Goal: Task Accomplishment & Management: Use online tool/utility

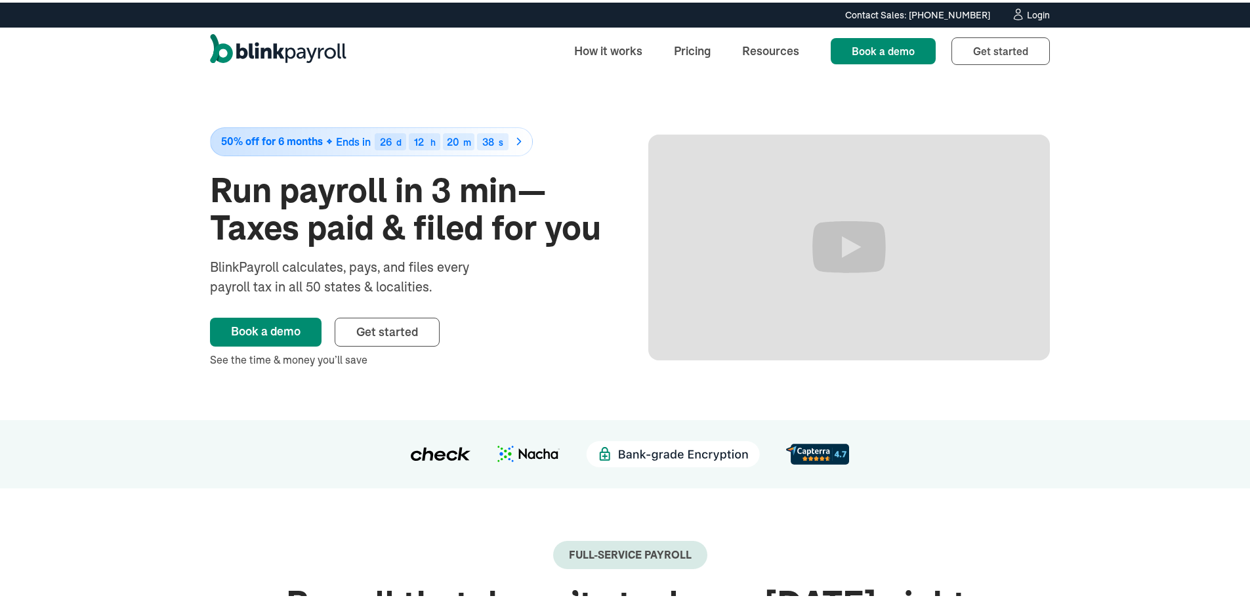
click at [1038, 18] on link "Login" at bounding box center [1030, 12] width 39 height 14
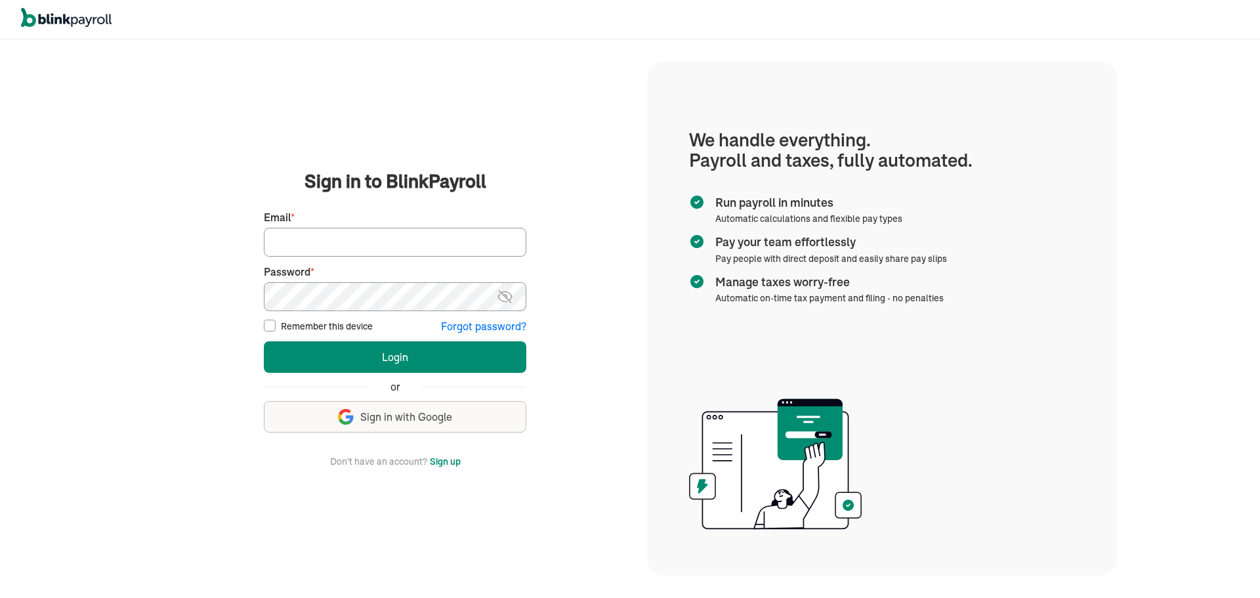
click at [350, 244] on input "Email *" at bounding box center [395, 242] width 262 height 29
type input "laura@rrdayton.com"
click at [264, 341] on button "Login" at bounding box center [395, 356] width 262 height 31
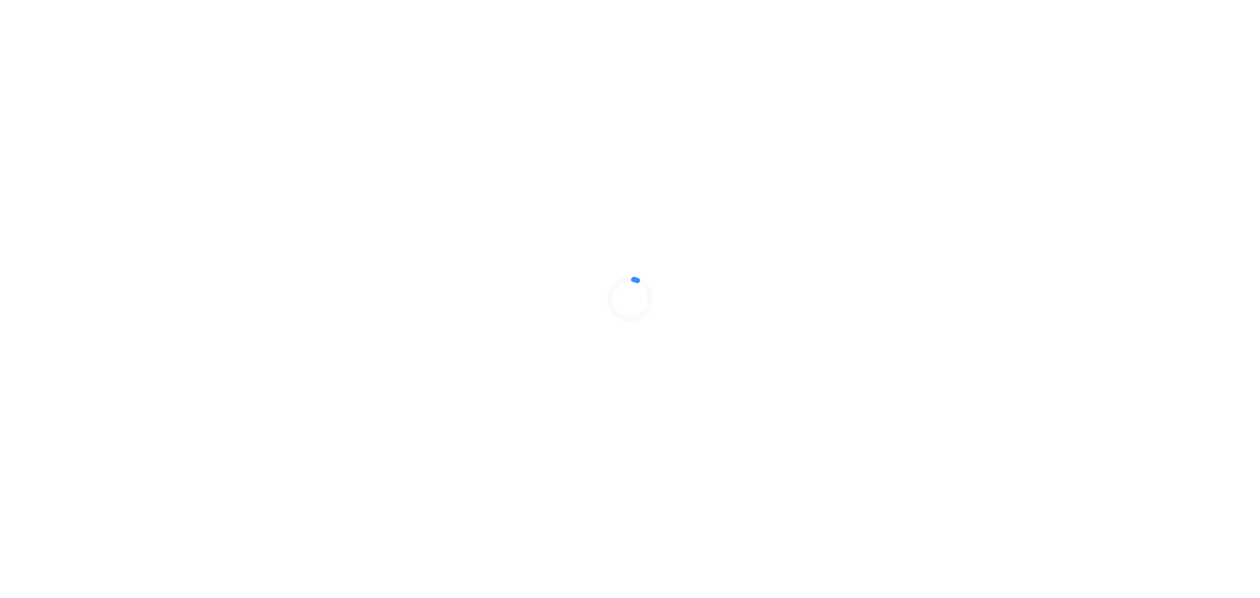
click at [325, 354] on div at bounding box center [630, 299] width 1260 height 598
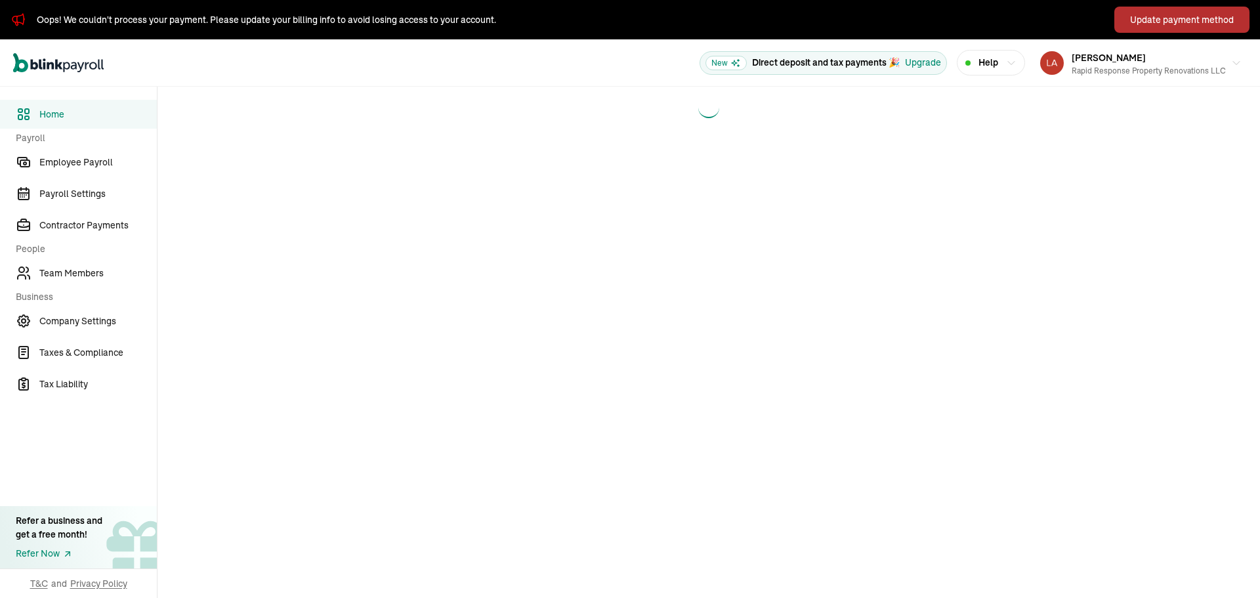
click at [1193, 19] on div "Update payment method" at bounding box center [1182, 20] width 104 height 14
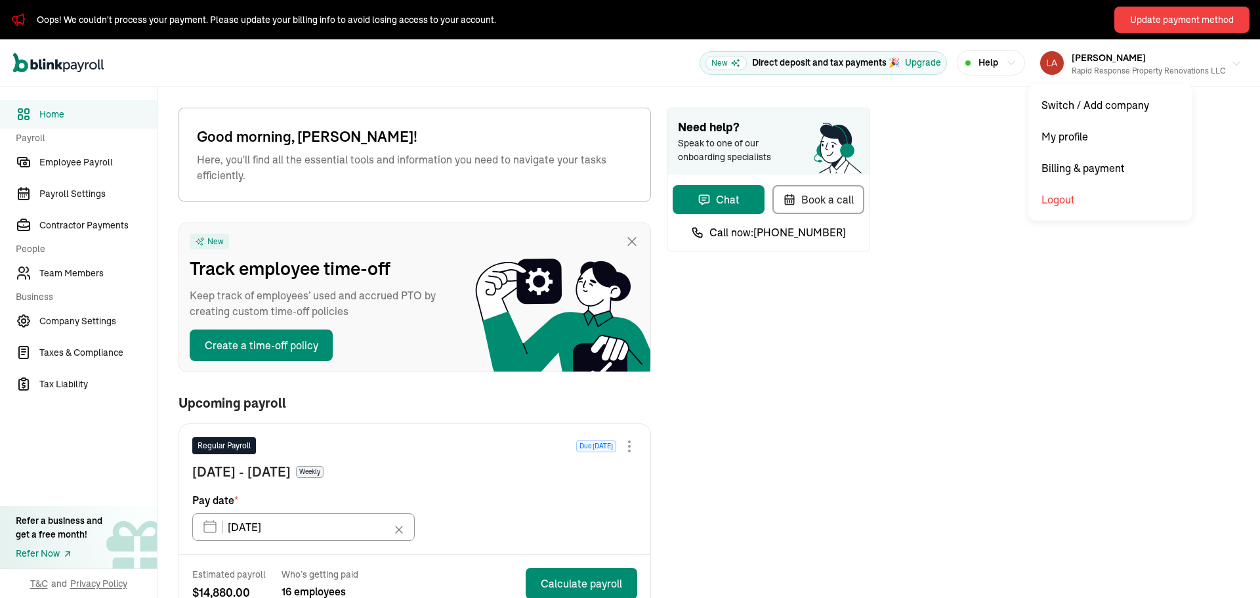
click at [1134, 61] on div "[PERSON_NAME] Rapid Response Property Renovations LLC" at bounding box center [1148, 63] width 154 height 28
click at [1172, 24] on div "Update payment method" at bounding box center [1182, 20] width 104 height 14
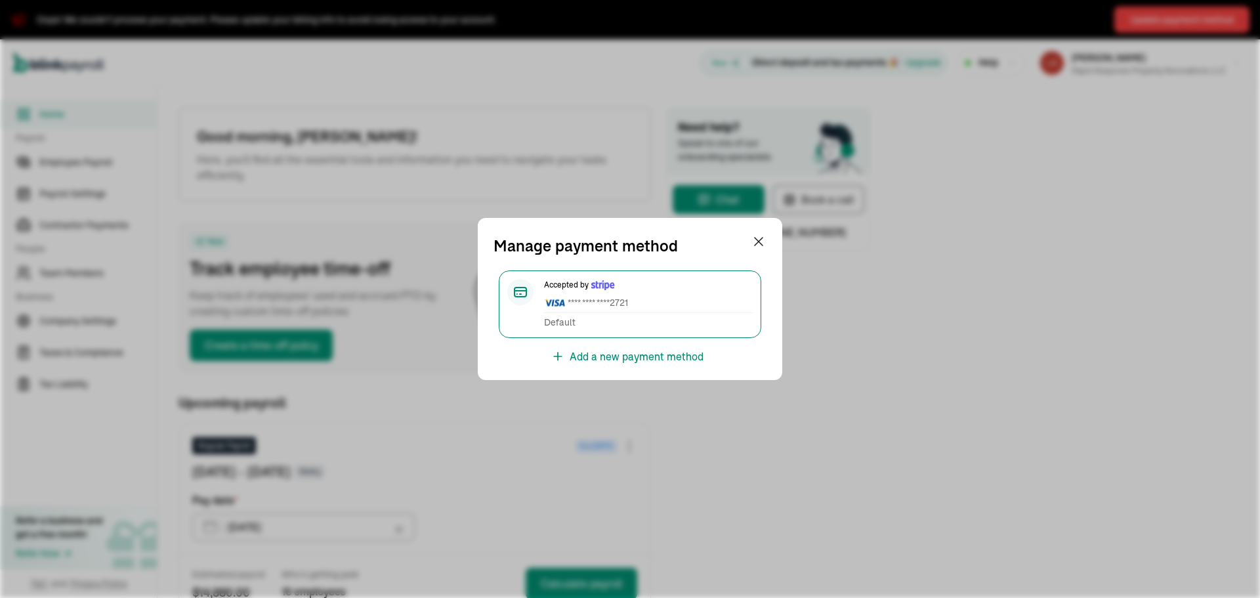
click at [642, 303] on span "**** **** **** 2721" at bounding box center [648, 303] width 209 height 14
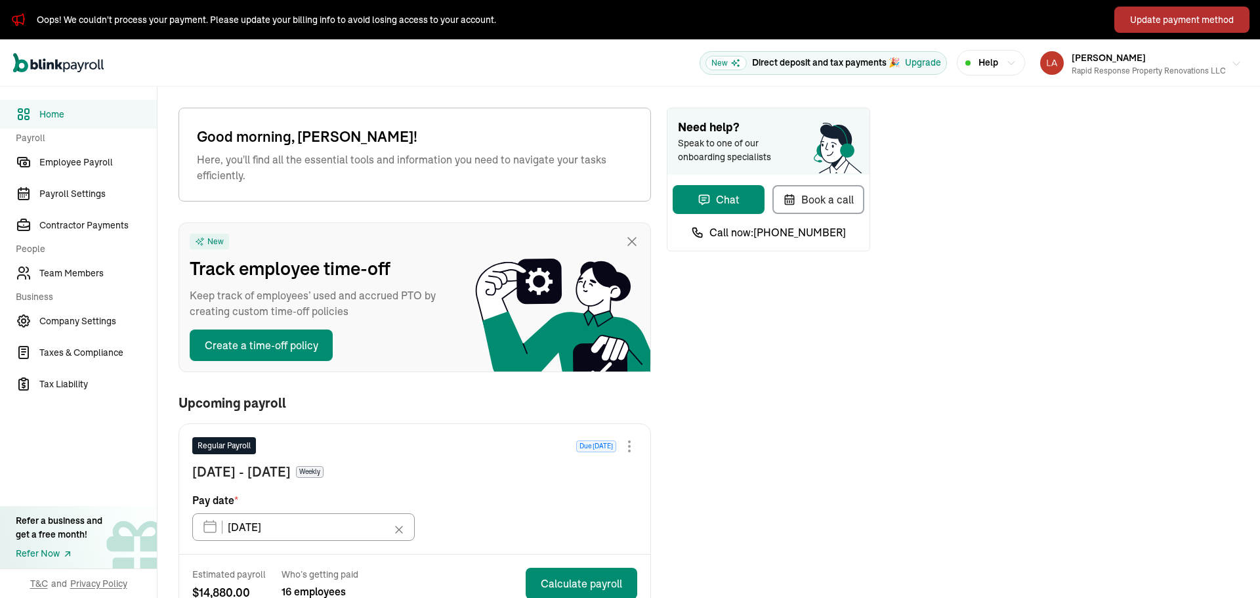
click at [1134, 52] on div "[PERSON_NAME] Rapid Response Property Renovations LLC" at bounding box center [1148, 63] width 154 height 28
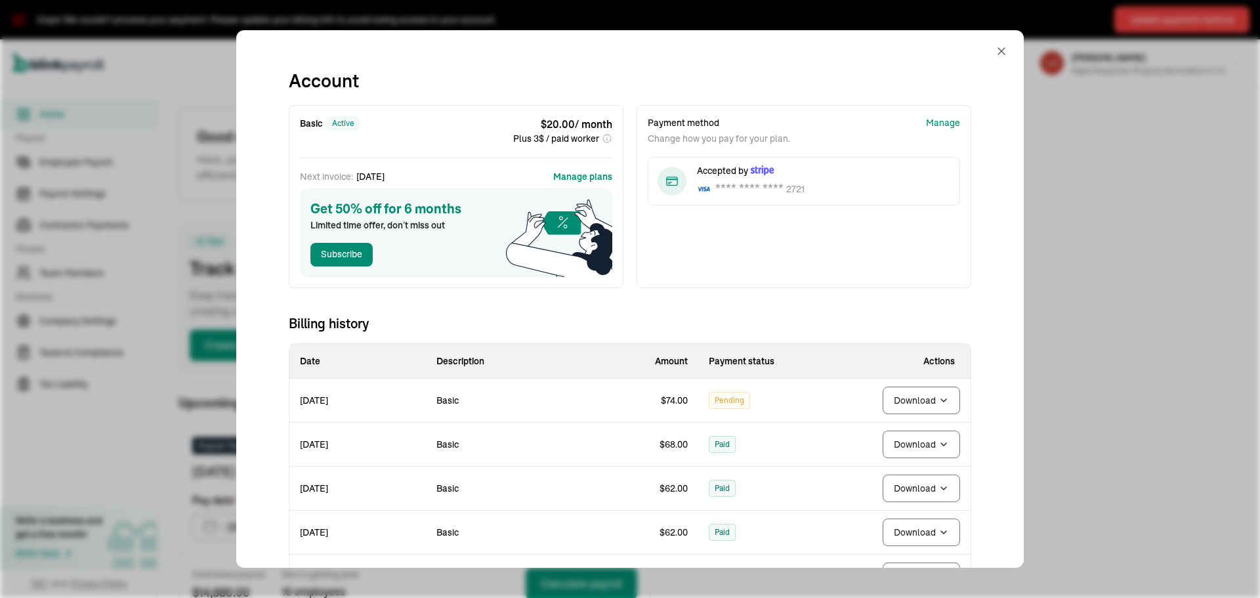
click at [925, 393] on button "Download" at bounding box center [921, 400] width 77 height 28
click at [719, 404] on span "Pending" at bounding box center [730, 400] width 30 height 16
click at [344, 254] on div "Subscribe" at bounding box center [341, 254] width 41 height 14
click at [939, 123] on div "Manage" at bounding box center [943, 123] width 34 height 14
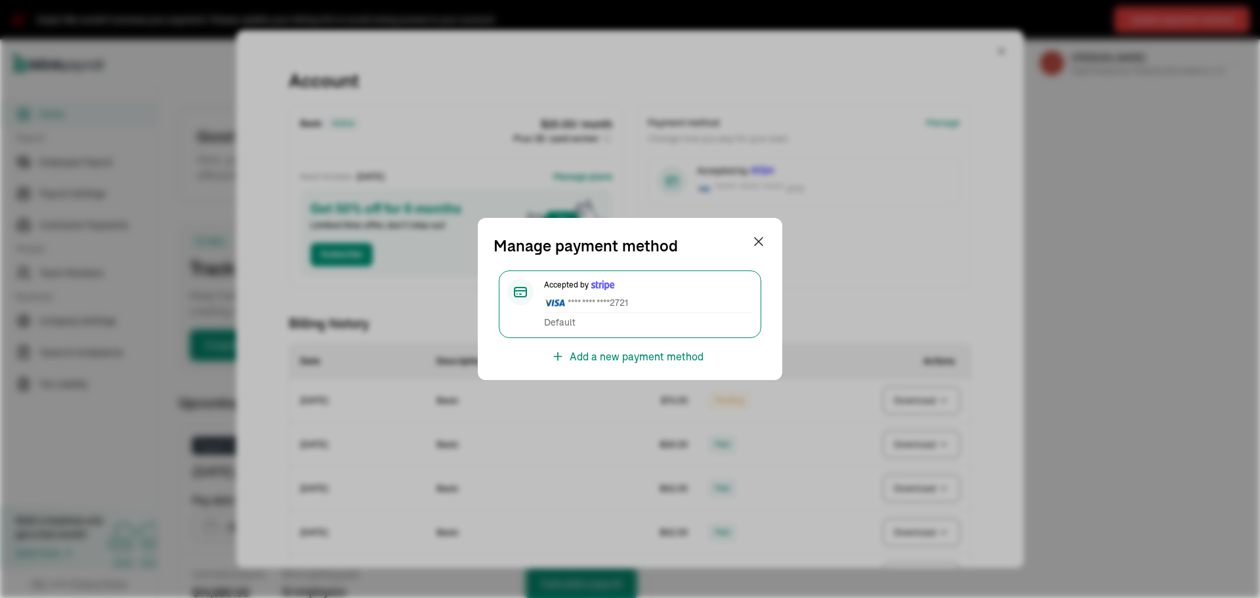
click at [625, 293] on div "Accepted by **** **** **** 2721" at bounding box center [648, 296] width 209 height 34
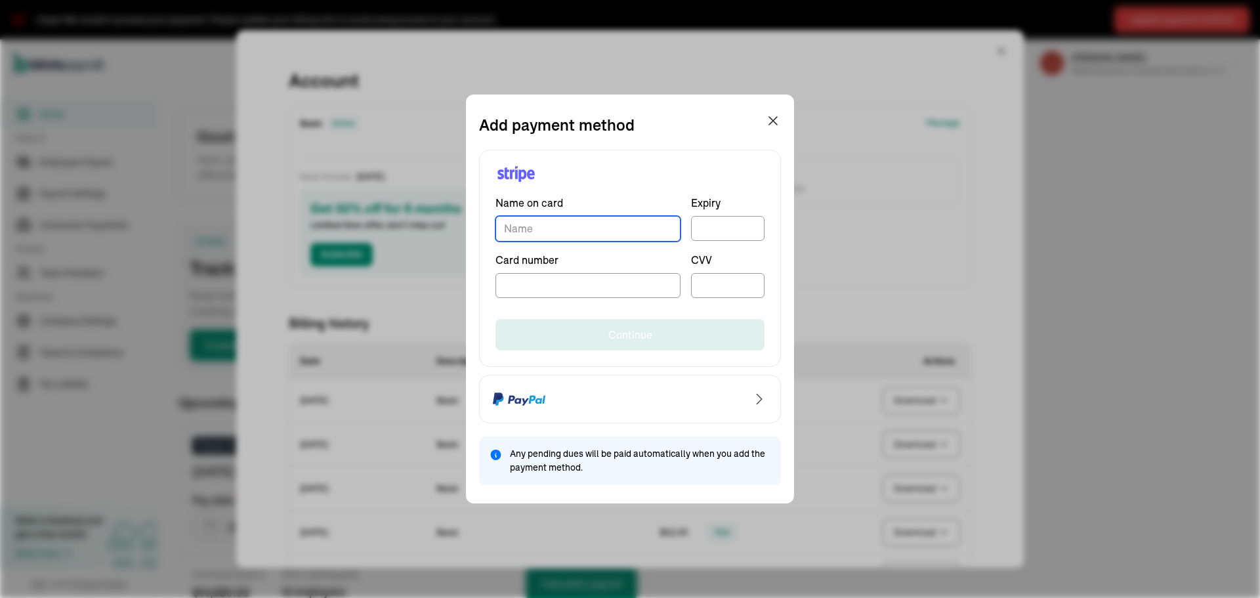
click at [631, 230] on input "TextInput" at bounding box center [587, 229] width 185 height 26
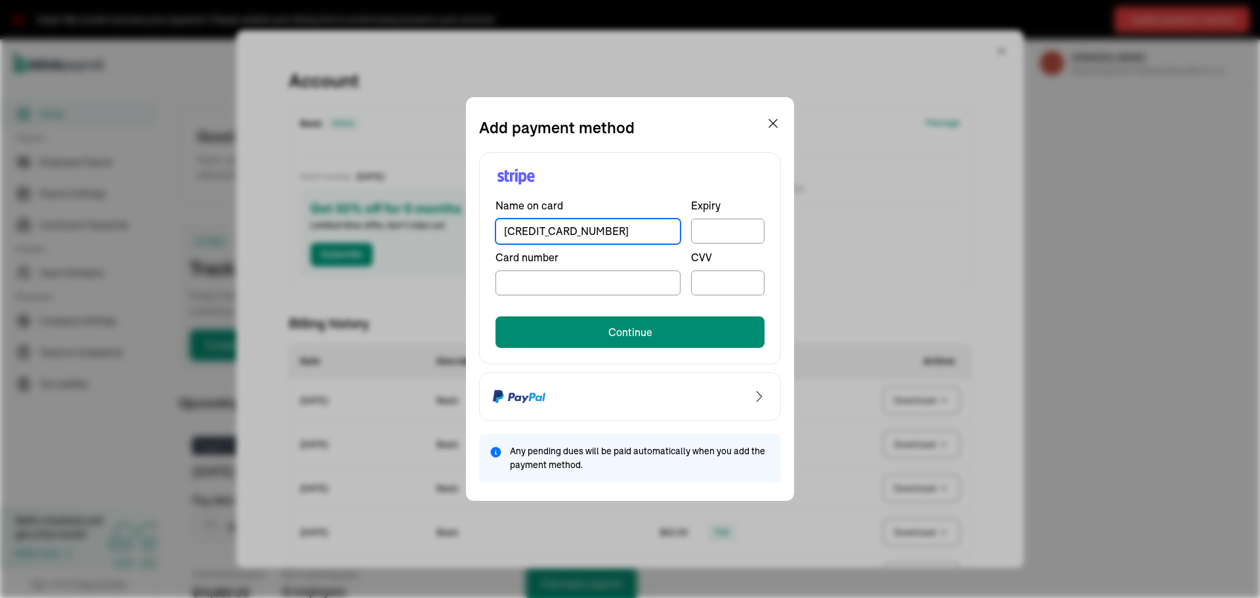
drag, startPoint x: 609, startPoint y: 232, endPoint x: 396, endPoint y: 227, distance: 212.6
click at [396, 227] on div "Add payment method Name on card [CREDIT_CARD_NUMBER] Expiry Card number CVV Con…" at bounding box center [630, 299] width 1260 height 598
click at [527, 276] on div at bounding box center [587, 283] width 185 height 26
drag, startPoint x: 617, startPoint y: 232, endPoint x: 428, endPoint y: 232, distance: 189.0
click at [428, 232] on div "Add payment method Name on card [CREDIT_CARD_NUMBER] Expiry Card number CVV Con…" at bounding box center [630, 299] width 1260 height 598
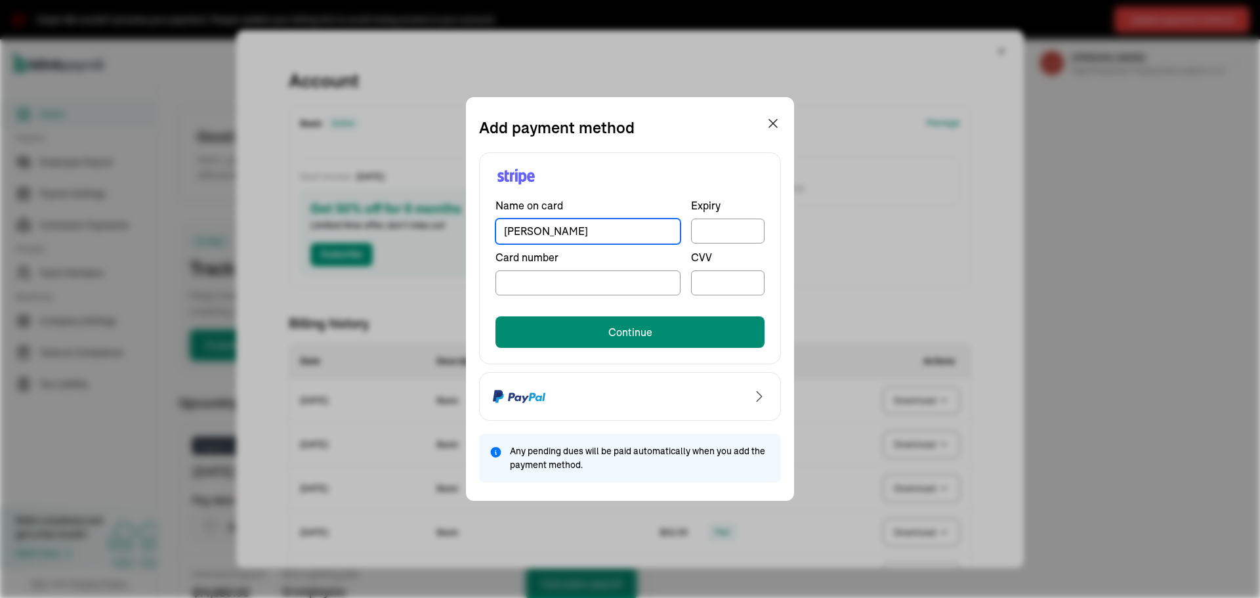
type input "[PERSON_NAME]"
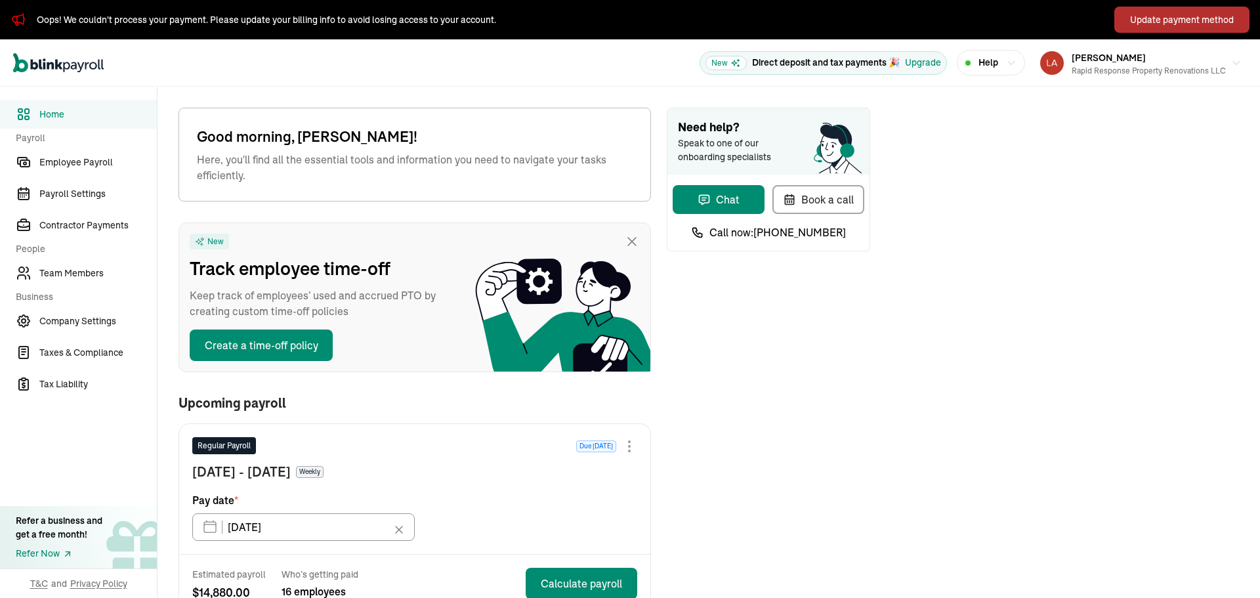
click at [1155, 20] on div "Update payment method" at bounding box center [1182, 20] width 104 height 14
click at [1192, 24] on div "Update payment method" at bounding box center [1182, 20] width 104 height 14
click at [1090, 56] on span "[PERSON_NAME]" at bounding box center [1108, 58] width 74 height 12
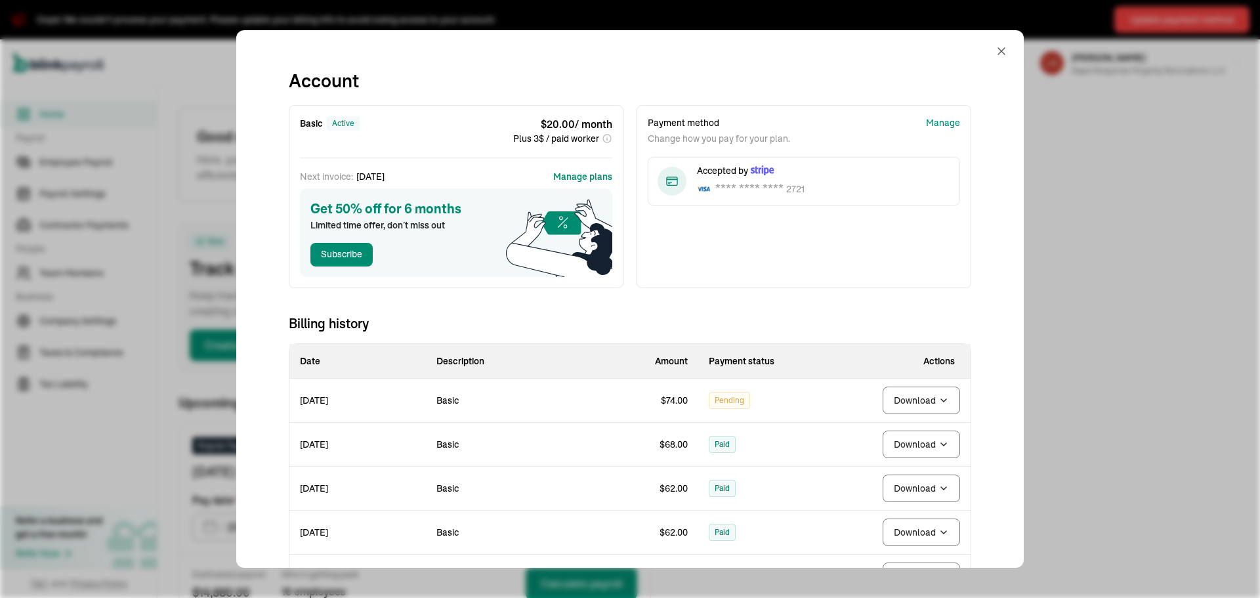
click at [800, 175] on div "Accepted by **** **** **** 2721" at bounding box center [823, 181] width 253 height 34
click at [913, 387] on button "Download" at bounding box center [921, 400] width 77 height 28
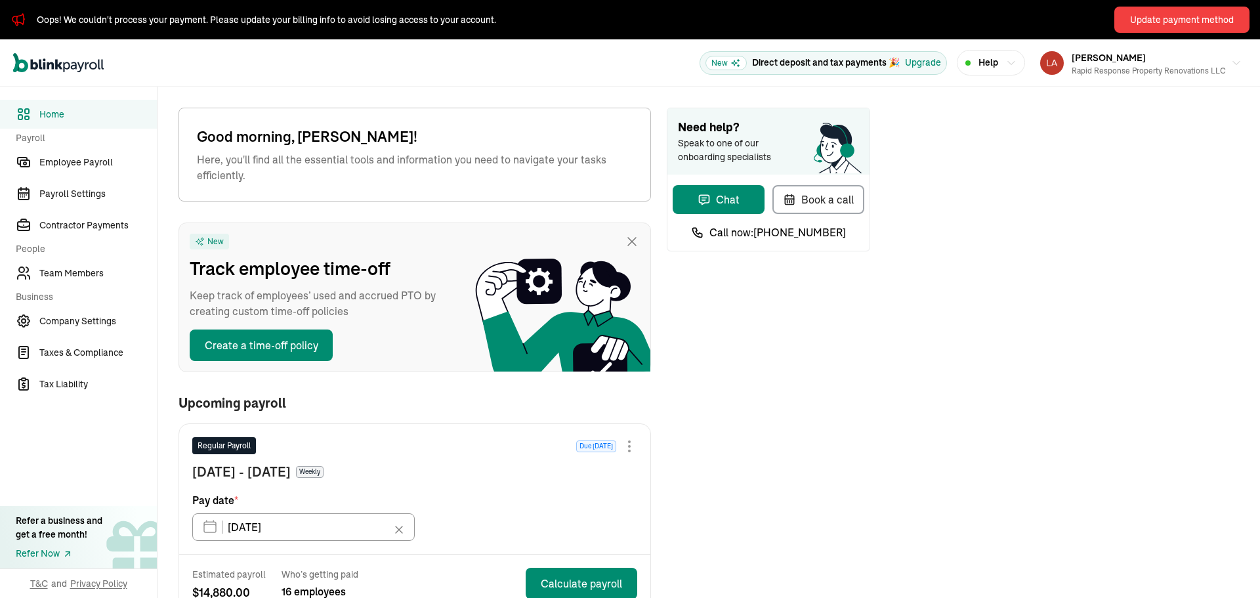
click at [894, 335] on div "Good morning, [PERSON_NAME]! Here, you'll find all the essential tools and info…" at bounding box center [527, 525] width 741 height 877
click at [111, 154] on link "Employee Payroll" at bounding box center [78, 162] width 157 height 29
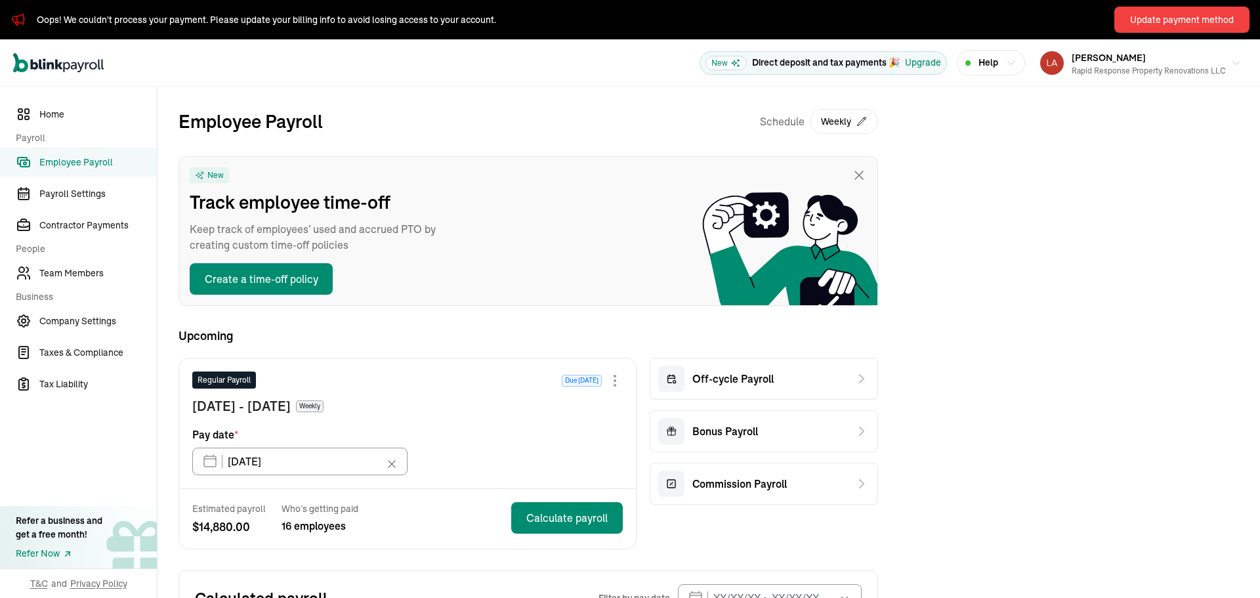
scroll to position [91, 0]
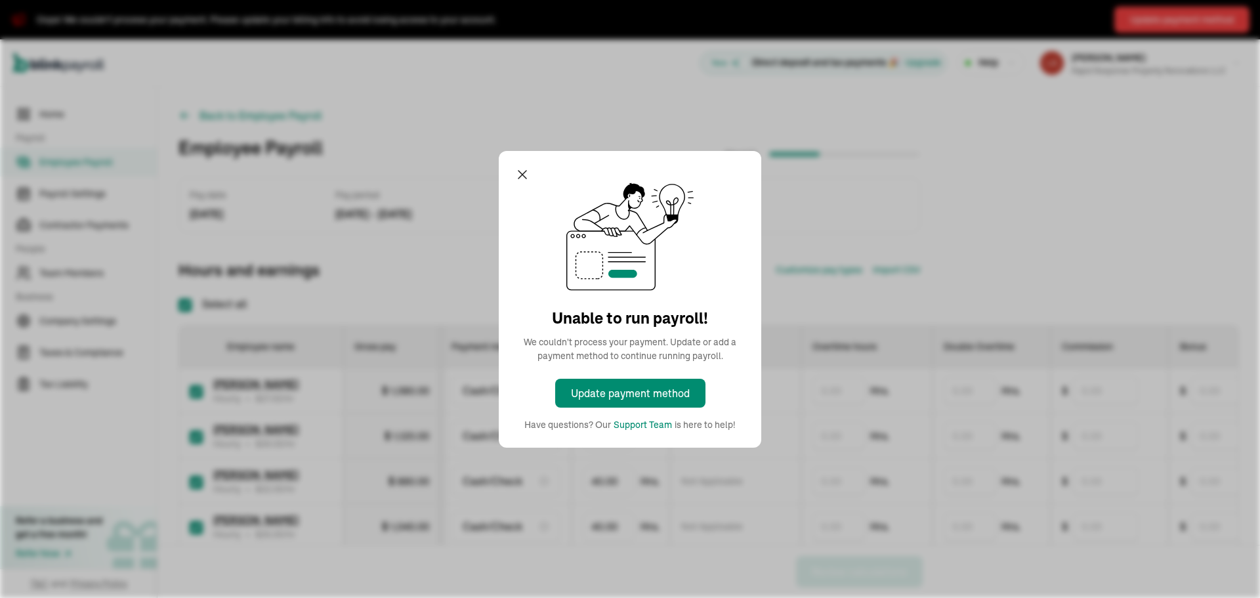
checkbox input "true"
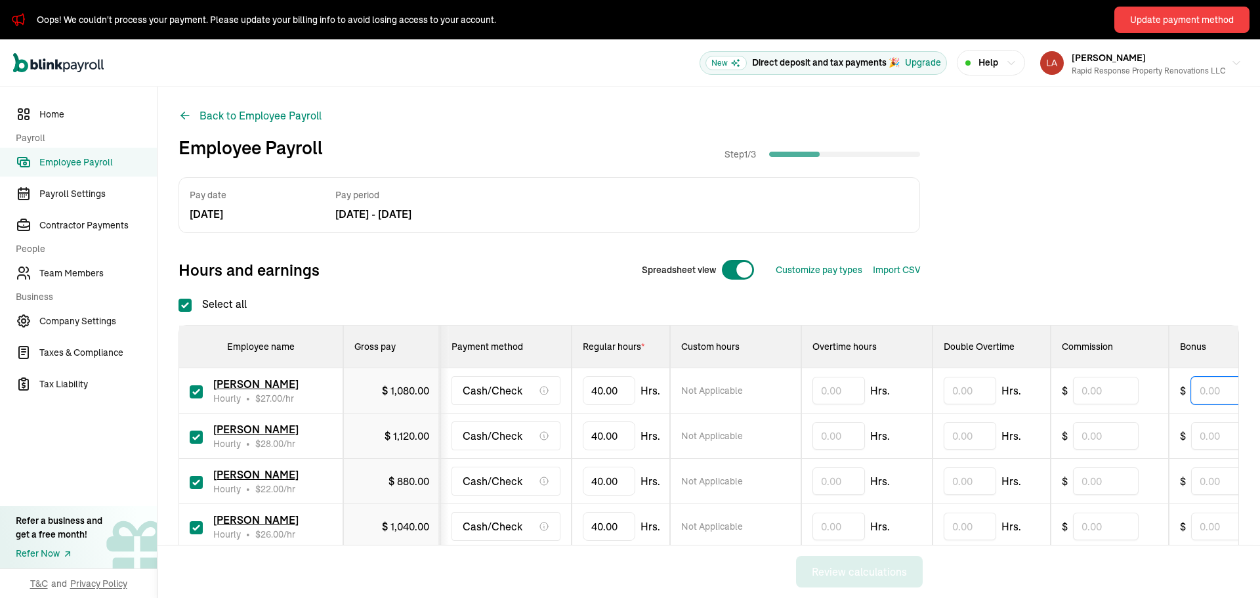
click at [1209, 390] on input "text" at bounding box center [1224, 391] width 66 height 28
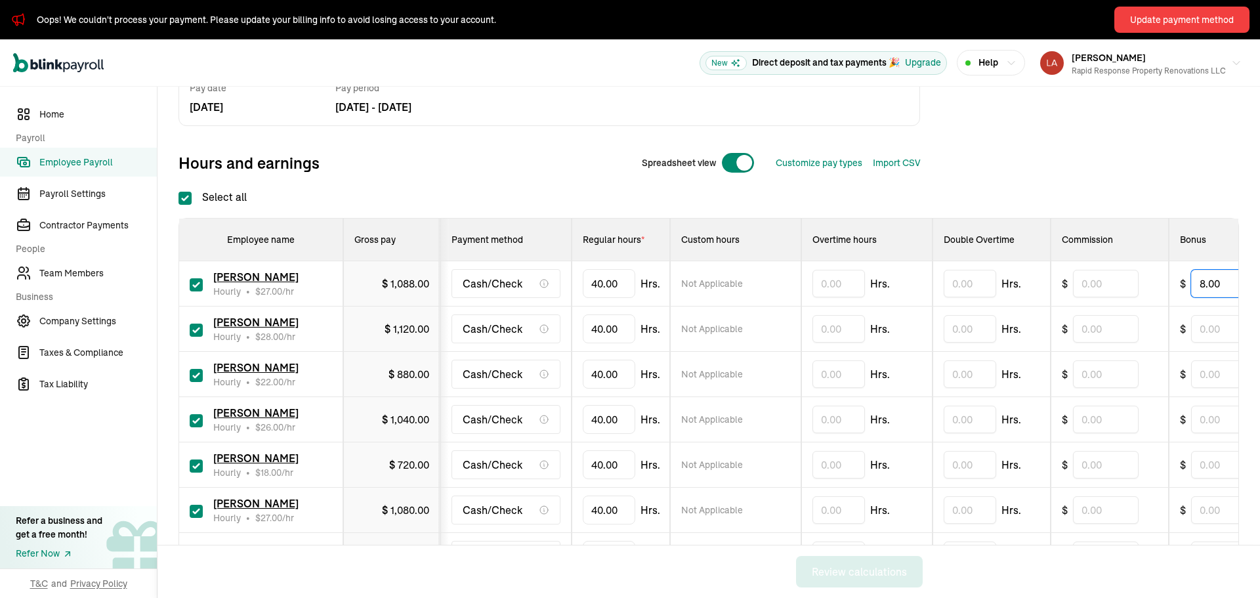
scroll to position [125, 0]
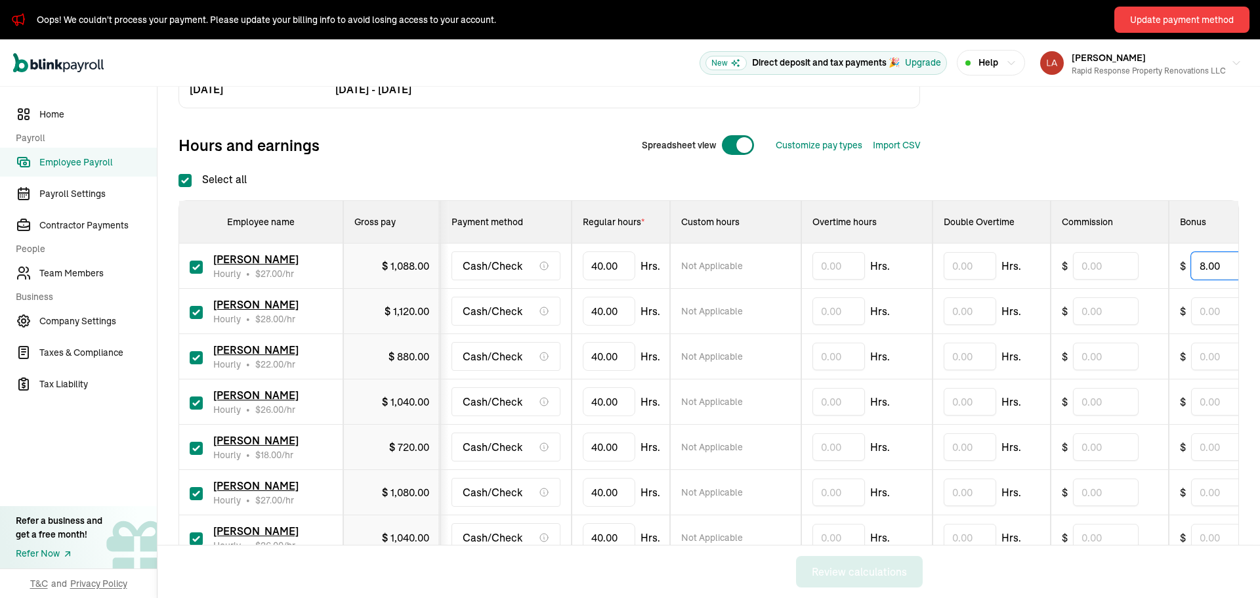
type input "8.00"
click at [854, 185] on div "Select all Employee name Gross pay Payment method Regular hours * Custom hours …" at bounding box center [708, 596] width 1060 height 850
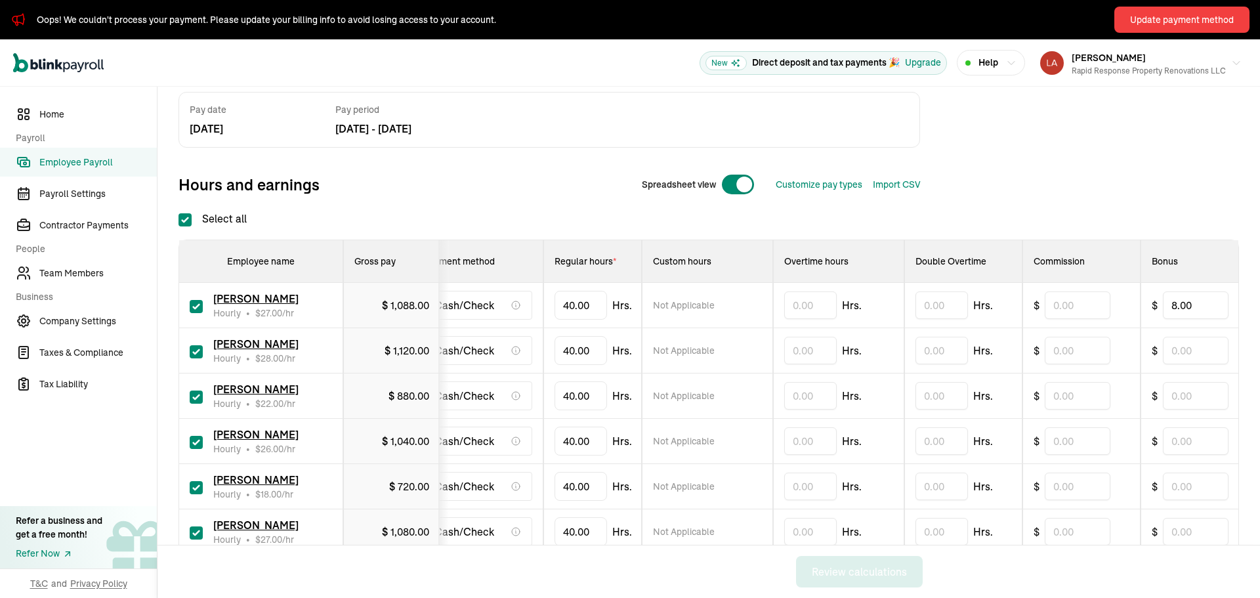
scroll to position [0, 426]
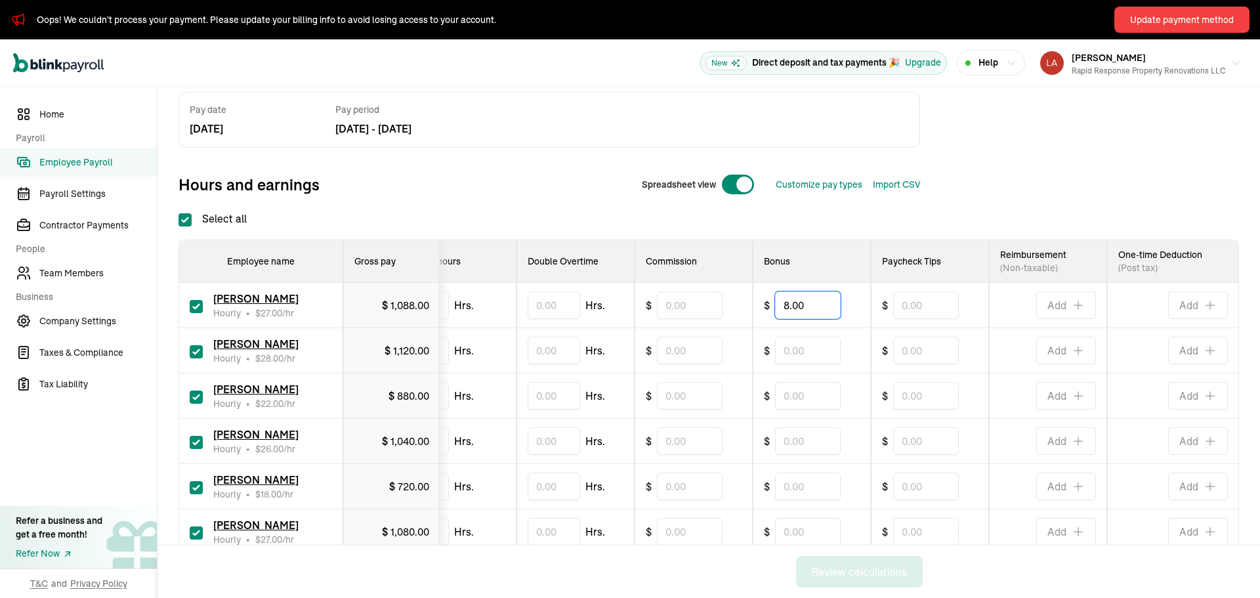
drag, startPoint x: 802, startPoint y: 304, endPoint x: 702, endPoint y: 288, distance: 101.1
click at [702, 288] on tr "[PERSON_NAME] Hourly • $ 27.00 /hr $ 1,088.00 Cash/Check 40.00 Hrs. Not Applica…" at bounding box center [500, 305] width 1475 height 45
type input "216.00"
drag, startPoint x: 481, startPoint y: 247, endPoint x: 512, endPoint y: 249, distance: 31.6
click at [512, 249] on tr "Employee name Gross pay Payment method Regular hours * Custom hours Overtime ho…" at bounding box center [500, 261] width 1475 height 43
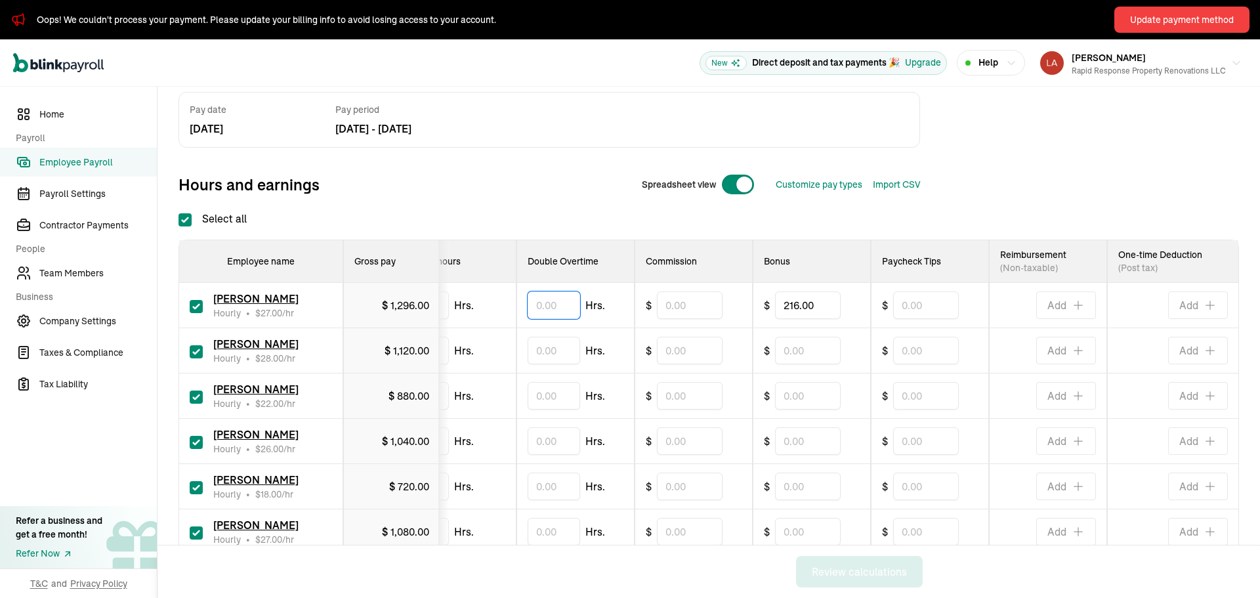
click at [558, 309] on input "text" at bounding box center [554, 305] width 52 height 28
click at [406, 349] on span "1,120.00" at bounding box center [411, 350] width 36 height 13
click at [482, 299] on div "Hrs." at bounding box center [450, 305] width 109 height 28
drag, startPoint x: 482, startPoint y: 299, endPoint x: 1139, endPoint y: 322, distance: 657.2
click at [1139, 322] on tr "[PERSON_NAME] Hourly • $ 27.00 /hr $ 1,296.00 Cash/Check 40.00 Hrs. Not Applica…" at bounding box center [500, 305] width 1475 height 45
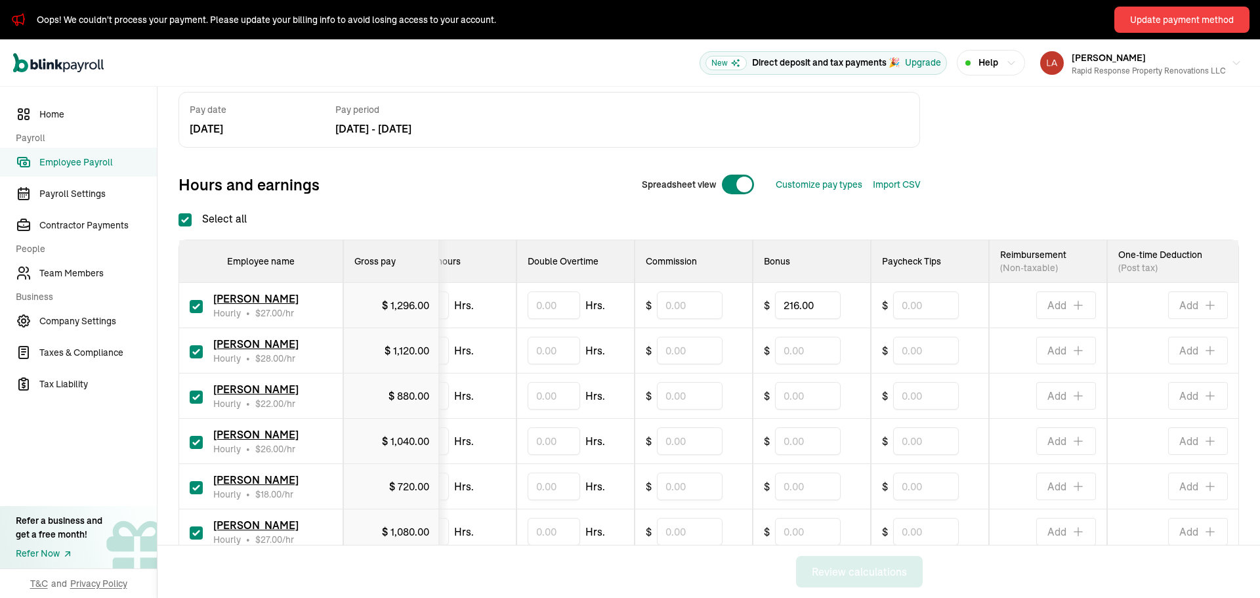
scroll to position [0, 0]
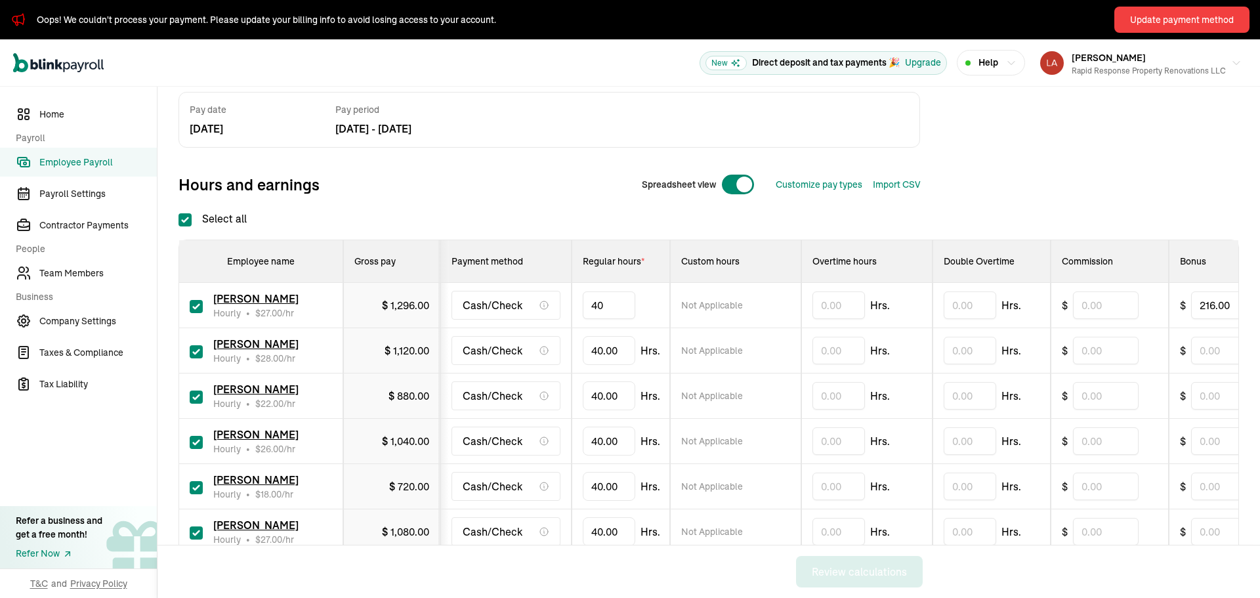
click at [624, 298] on input "40" at bounding box center [609, 305] width 52 height 28
click at [611, 304] on input "40" at bounding box center [609, 305] width 52 height 28
type input "33.42"
click at [610, 344] on input "40" at bounding box center [609, 351] width 52 height 28
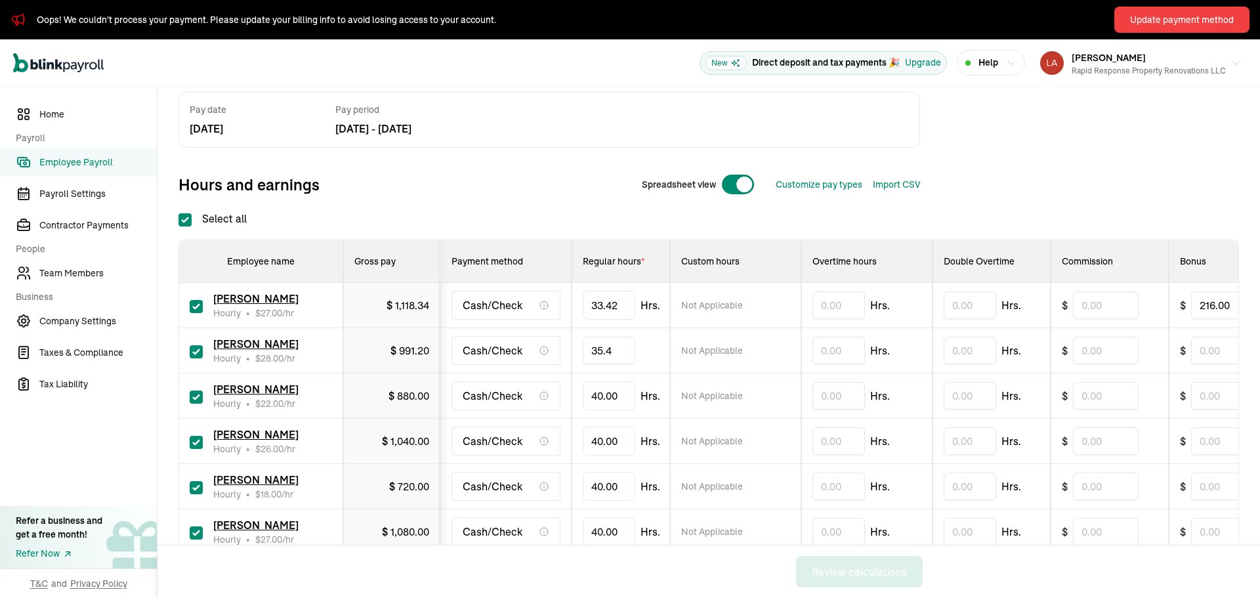
type input "35.48"
click at [1207, 353] on input "text" at bounding box center [1224, 351] width 66 height 28
type input "224"
drag, startPoint x: 629, startPoint y: 400, endPoint x: 440, endPoint y: 403, distance: 189.7
type input "4"
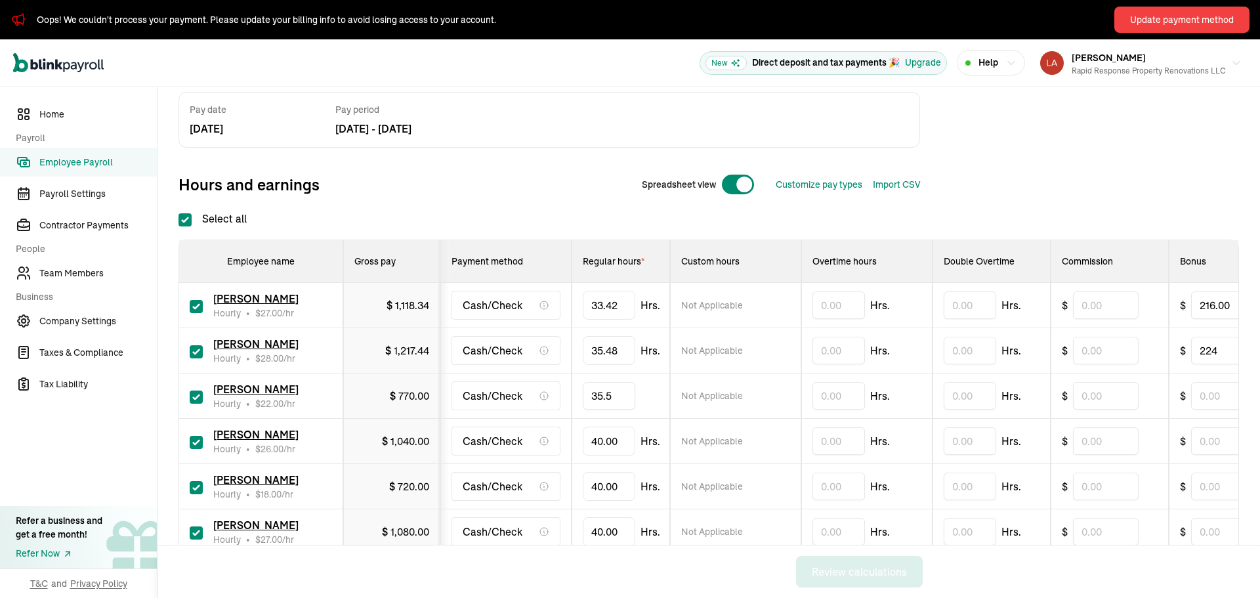
type input "35.53"
click at [1212, 396] on input "text" at bounding box center [1224, 396] width 66 height 28
type input "176.00"
click at [1215, 349] on input "224" at bounding box center [1222, 351] width 66 height 28
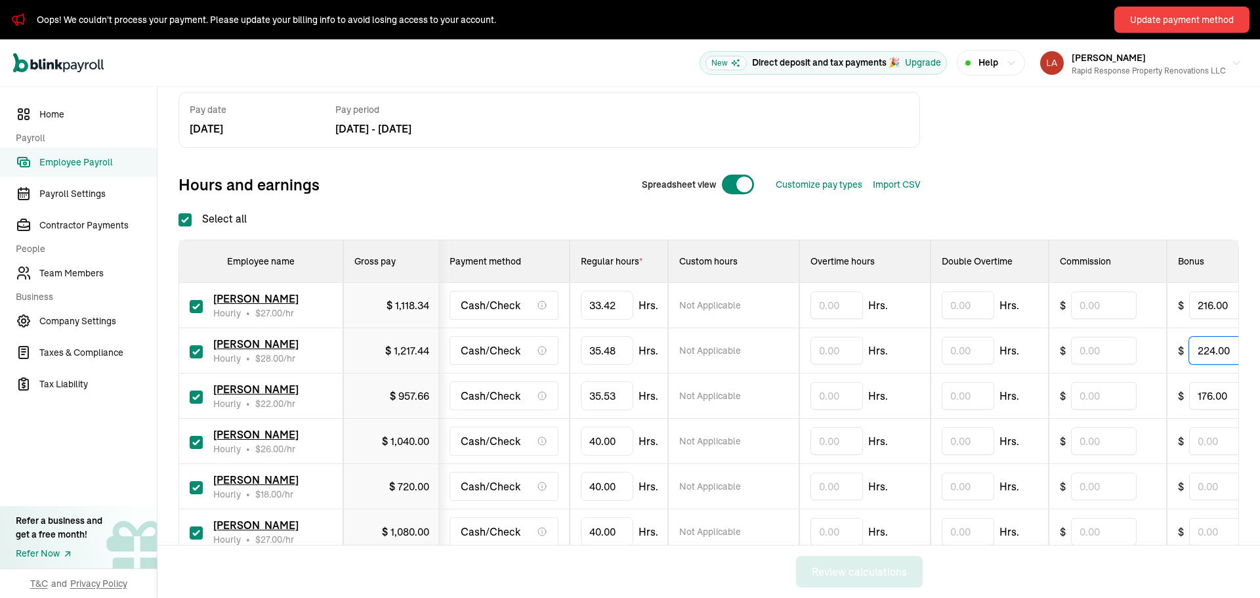
scroll to position [0, 5]
type input "224.00"
drag, startPoint x: 572, startPoint y: 442, endPoint x: 432, endPoint y: 444, distance: 139.8
type input "4"
type input "35.27"
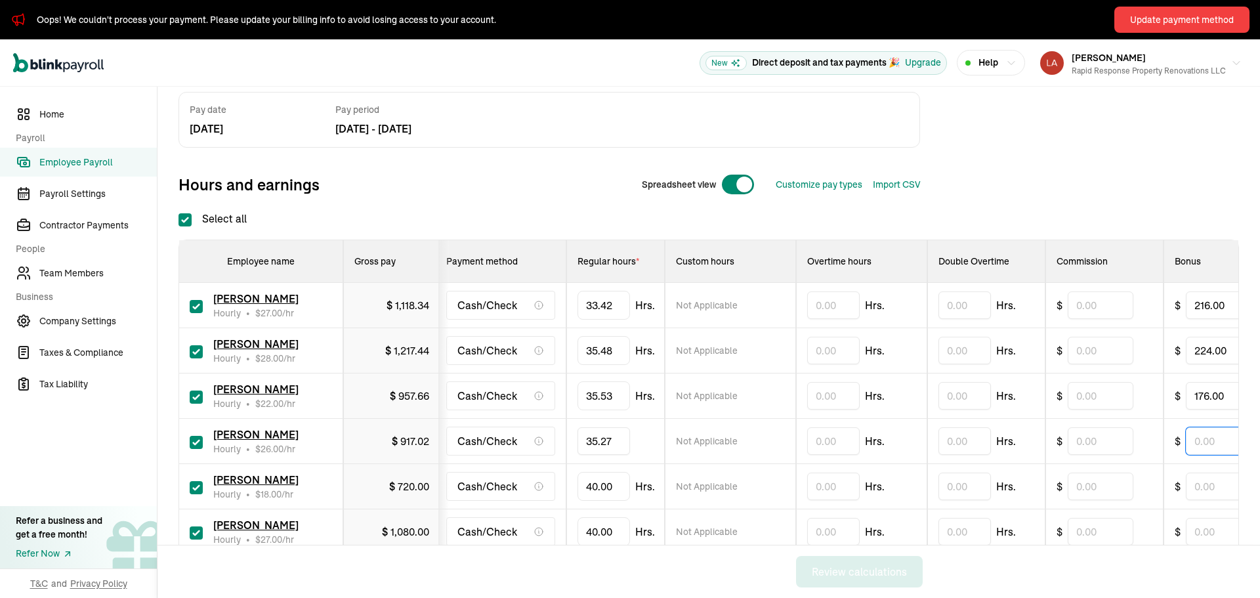
click at [1209, 442] on input "text" at bounding box center [1219, 441] width 66 height 28
type input "208.00"
click at [602, 484] on input "40" at bounding box center [603, 486] width 52 height 28
type input "17.29"
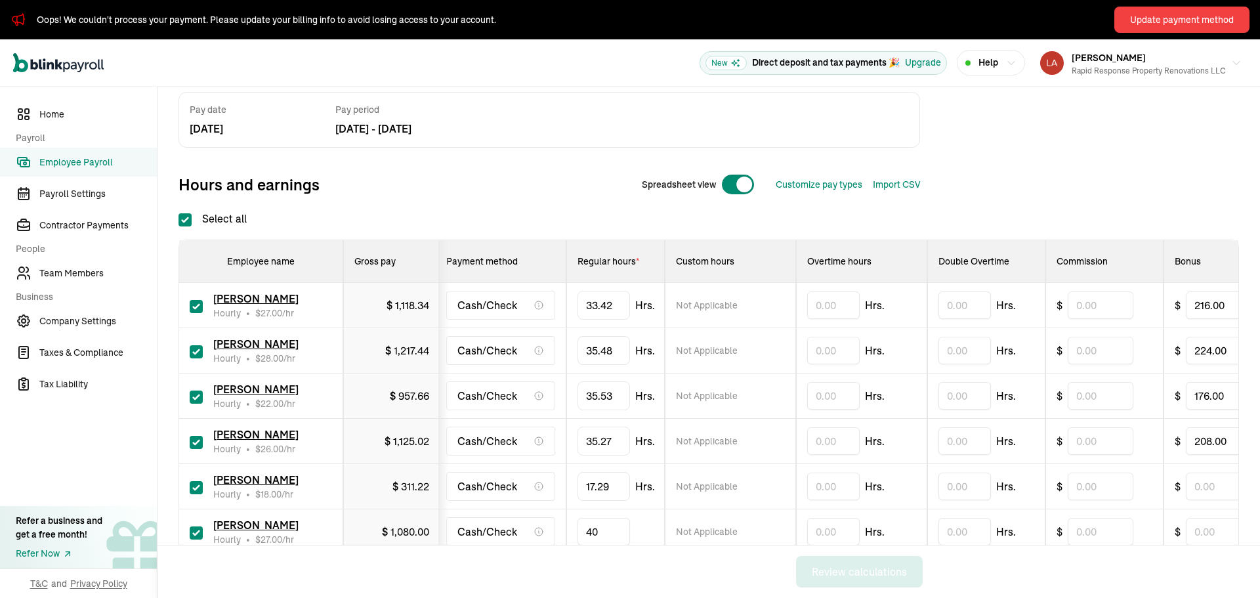
click at [615, 524] on input "40" at bounding box center [603, 532] width 52 height 28
type input "36.54"
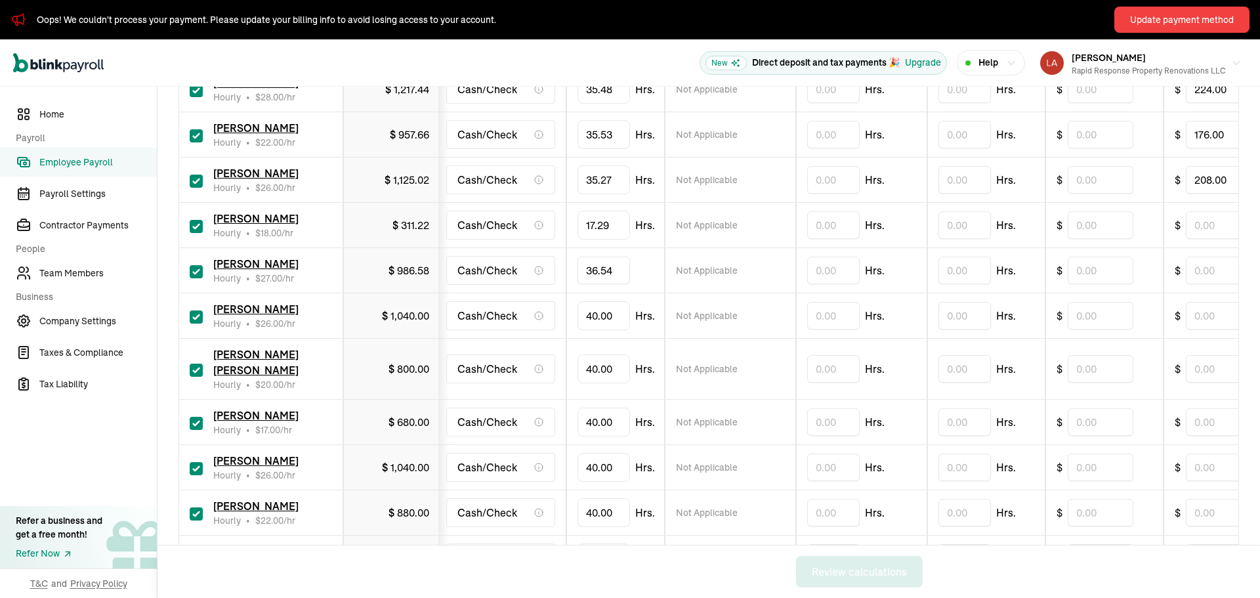
scroll to position [348, 0]
click at [623, 310] on input "40" at bounding box center [603, 315] width 52 height 28
type input "11.02"
click at [608, 407] on input "40" at bounding box center [603, 421] width 52 height 28
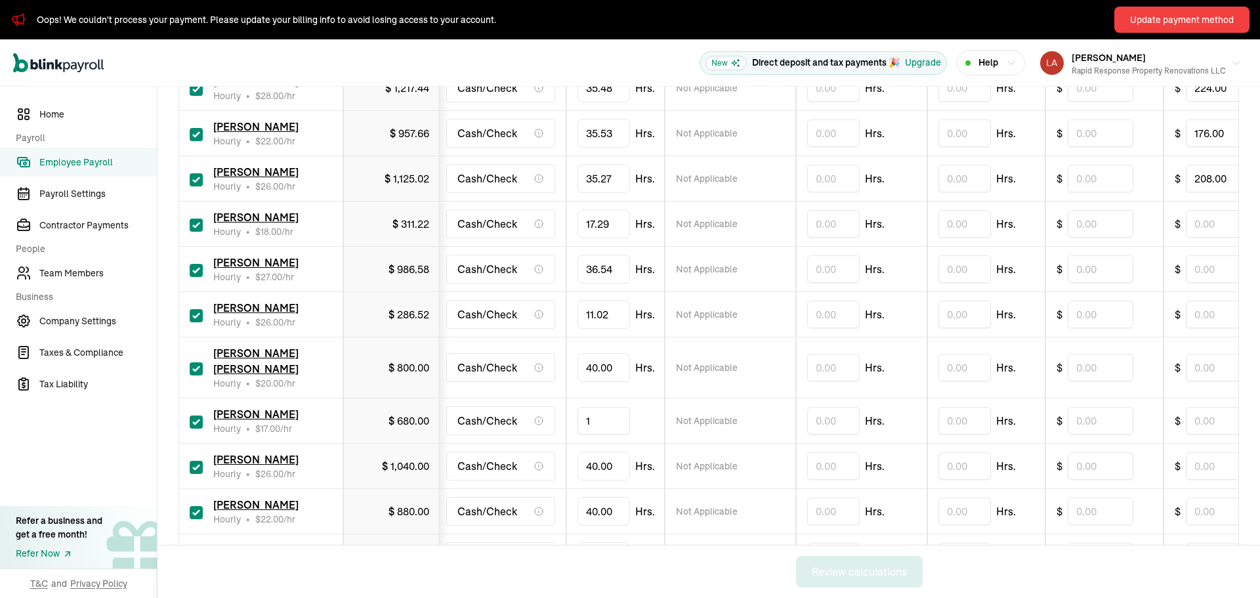
type input "11"
click at [598, 356] on input "40" at bounding box center [603, 368] width 52 height 28
type input "11"
click at [589, 452] on input "40" at bounding box center [603, 466] width 52 height 28
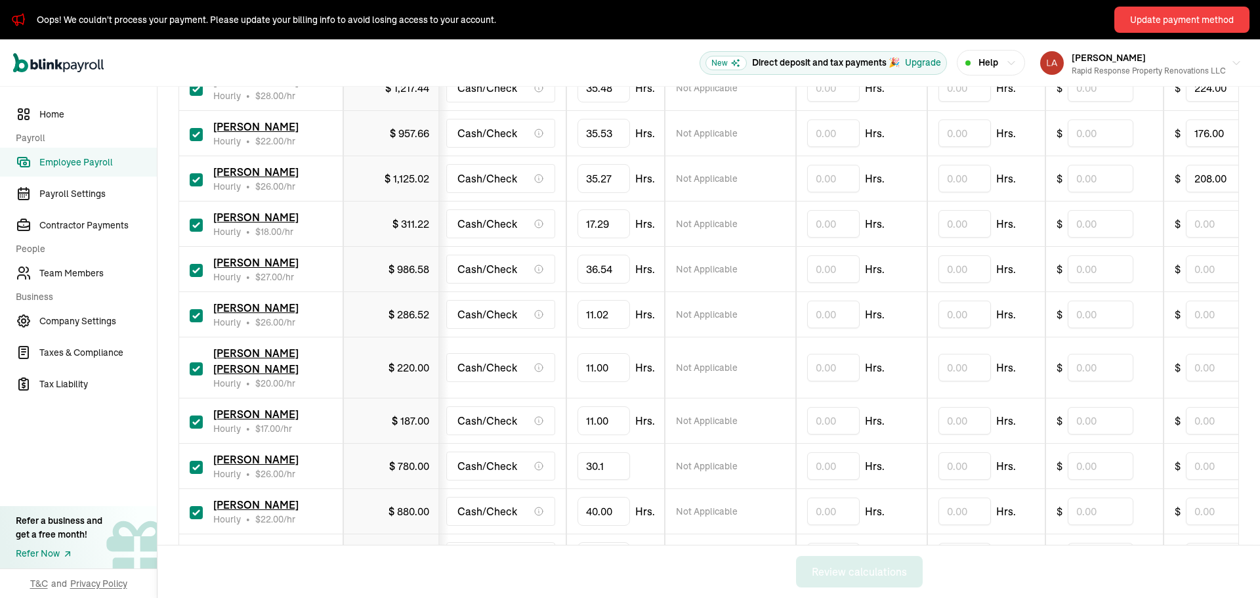
type input "30.17"
click at [608, 497] on input "40" at bounding box center [603, 511] width 52 height 28
type input "36.54"
click at [619, 543] on input "40" at bounding box center [603, 557] width 52 height 28
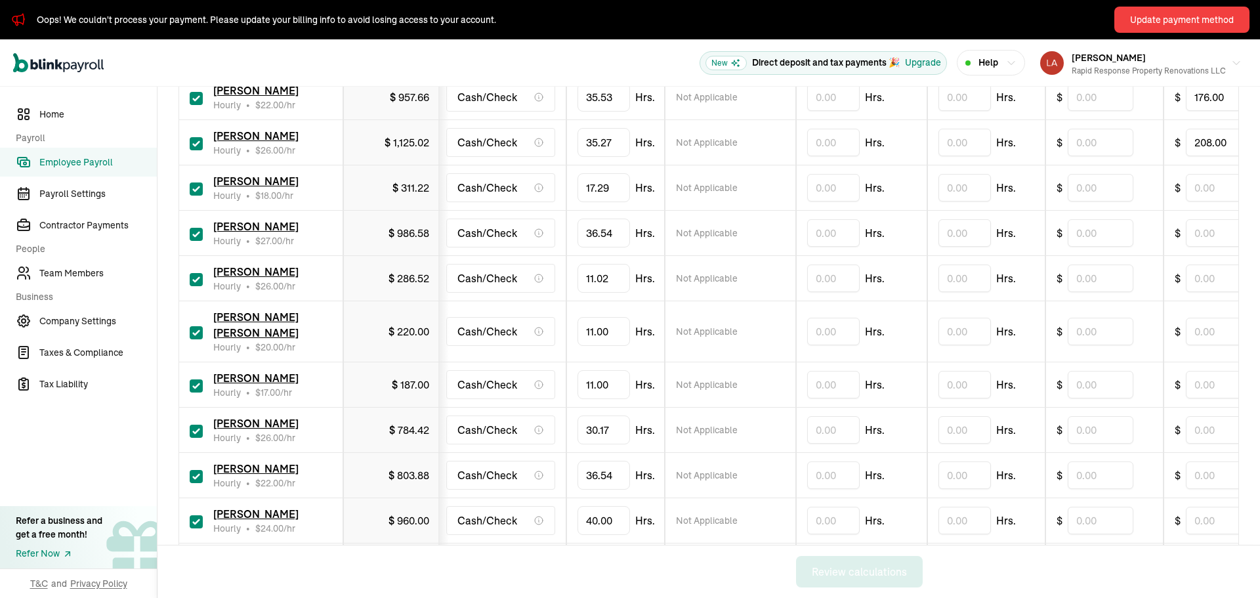
scroll to position [413, 0]
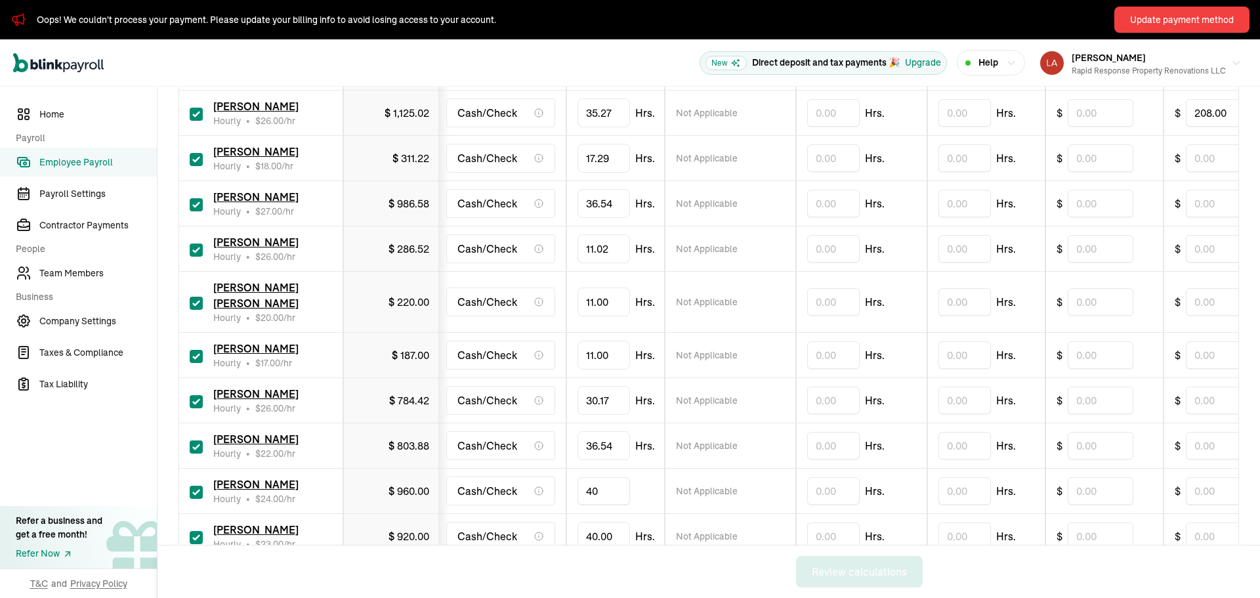
click at [606, 477] on input "40" at bounding box center [603, 491] width 52 height 28
type input "39.28"
click at [606, 524] on input "40" at bounding box center [603, 536] width 52 height 28
type input "26.14"
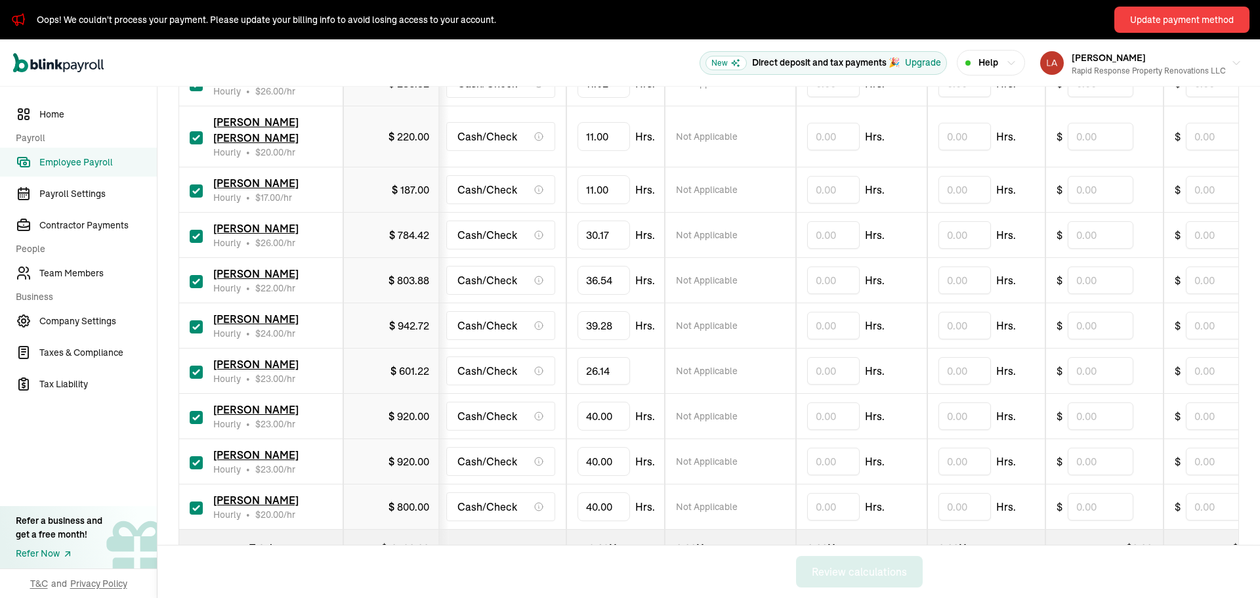
scroll to position [550, 0]
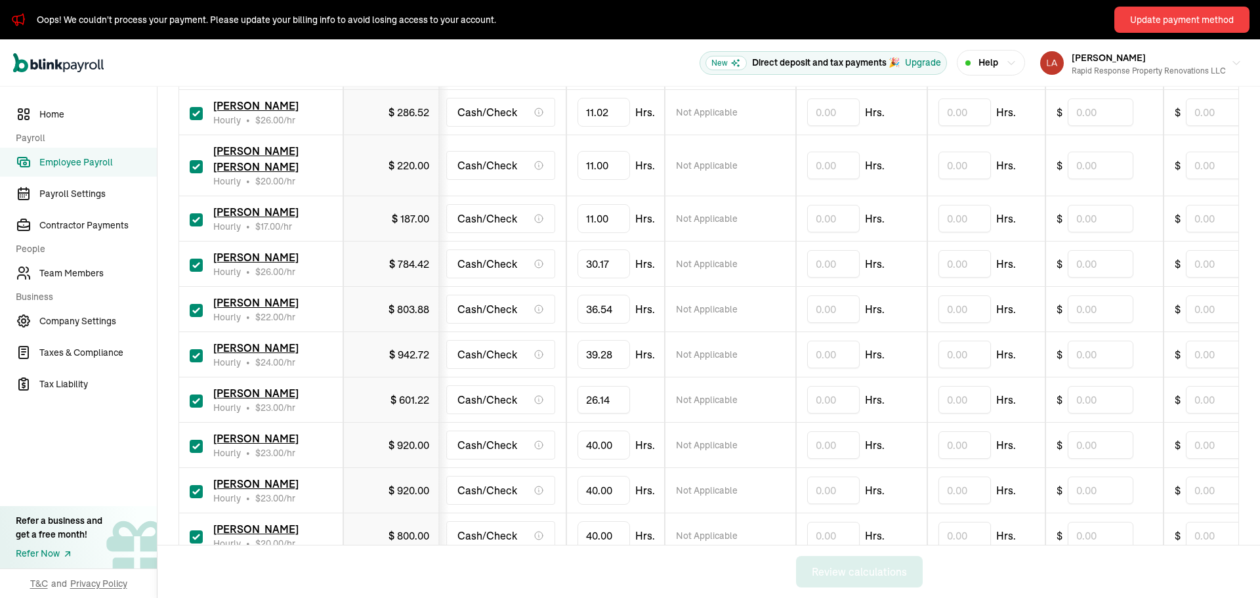
click at [192, 440] on input "checkbox" at bounding box center [196, 446] width 13 height 13
checkbox input "false"
type input "0.00"
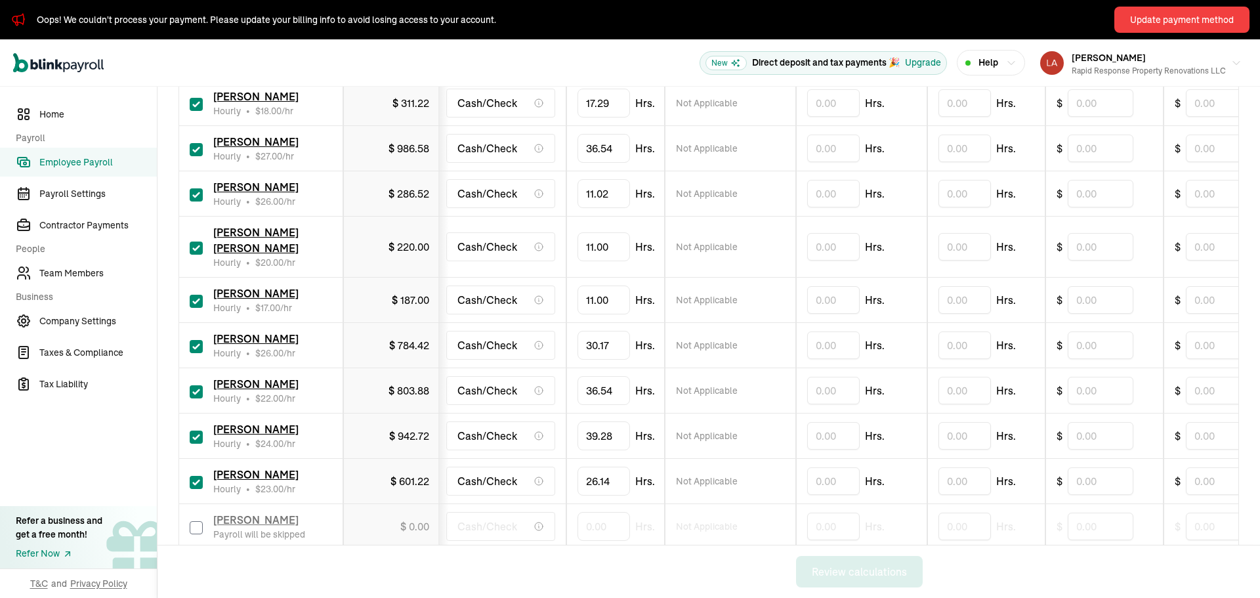
scroll to position [615, 0]
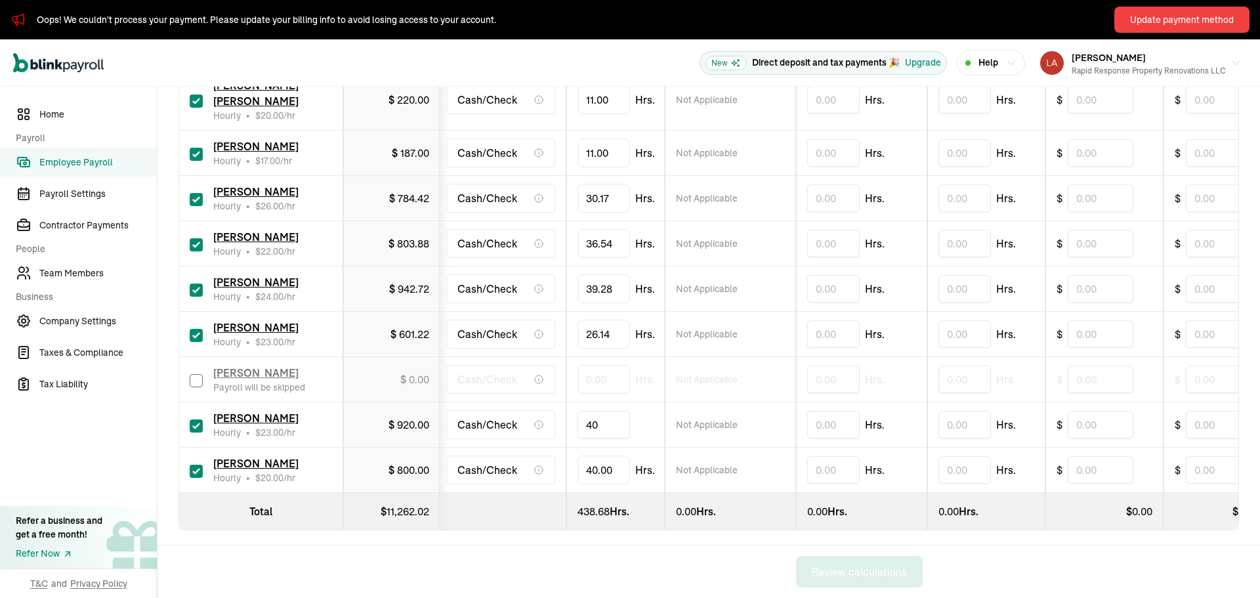
click at [602, 417] on input "40" at bounding box center [603, 425] width 52 height 28
type input "37.01"
click at [201, 465] on input "checkbox" at bounding box center [196, 471] width 13 height 13
checkbox input "false"
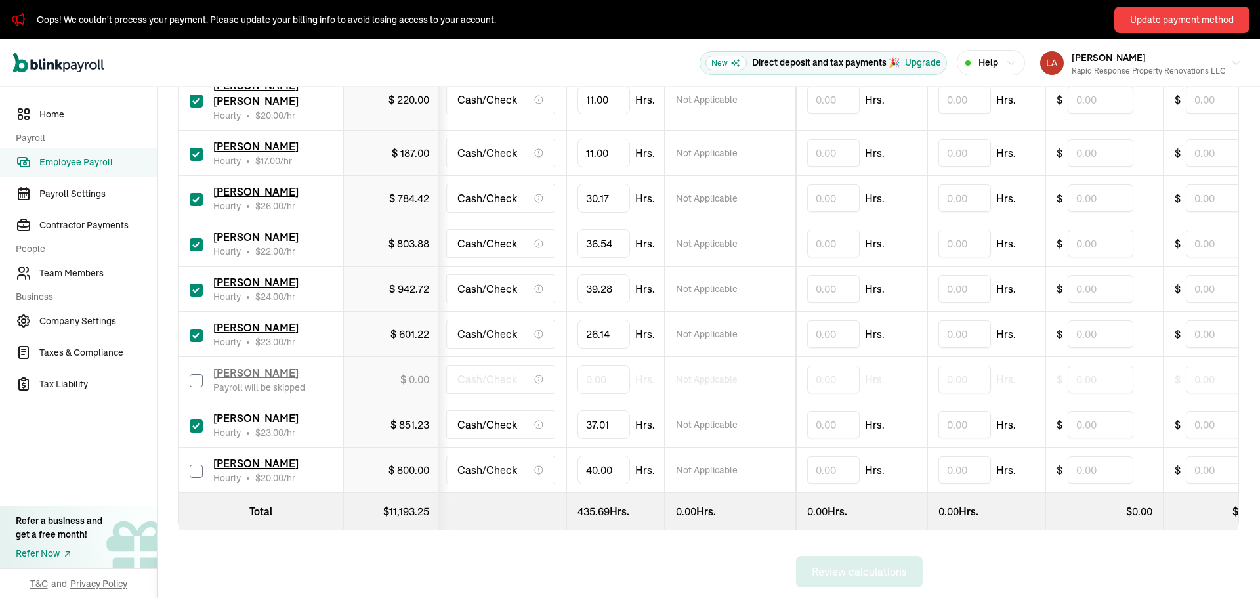
type input "0.00"
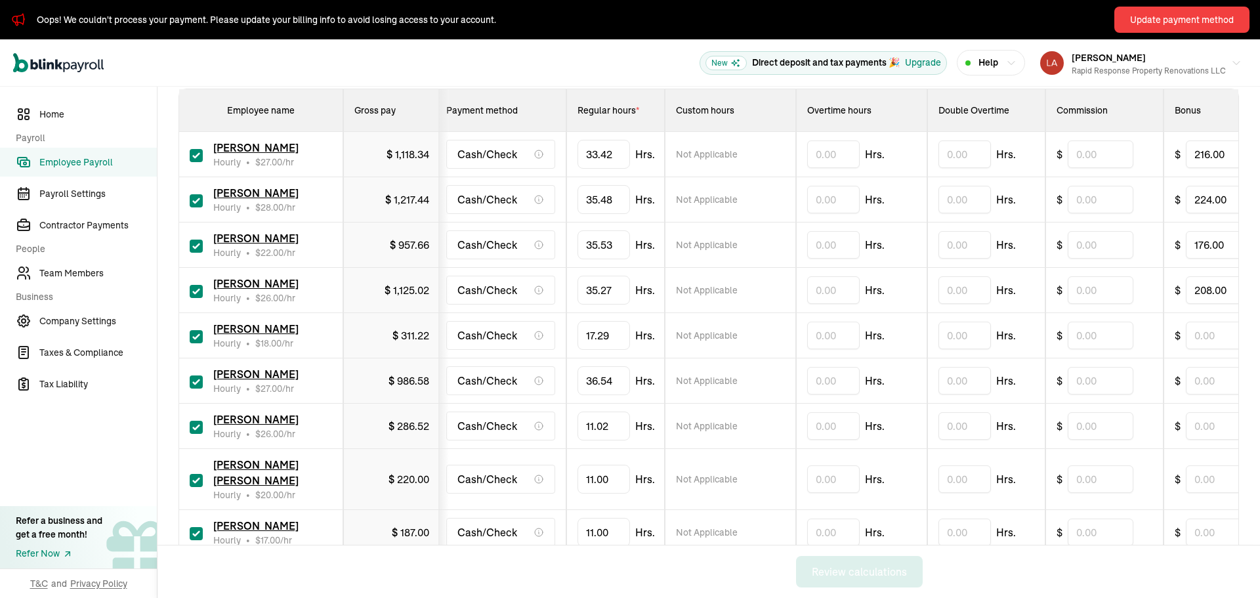
scroll to position [222, 0]
